Goal: Information Seeking & Learning: Learn about a topic

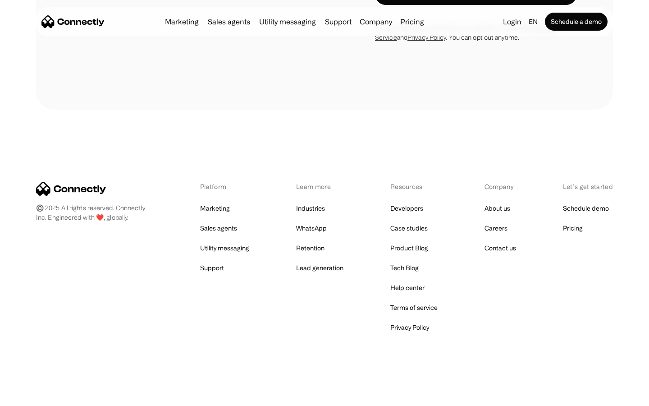
scroll to position [3208, 0]
